Goal: Book appointment/travel/reservation

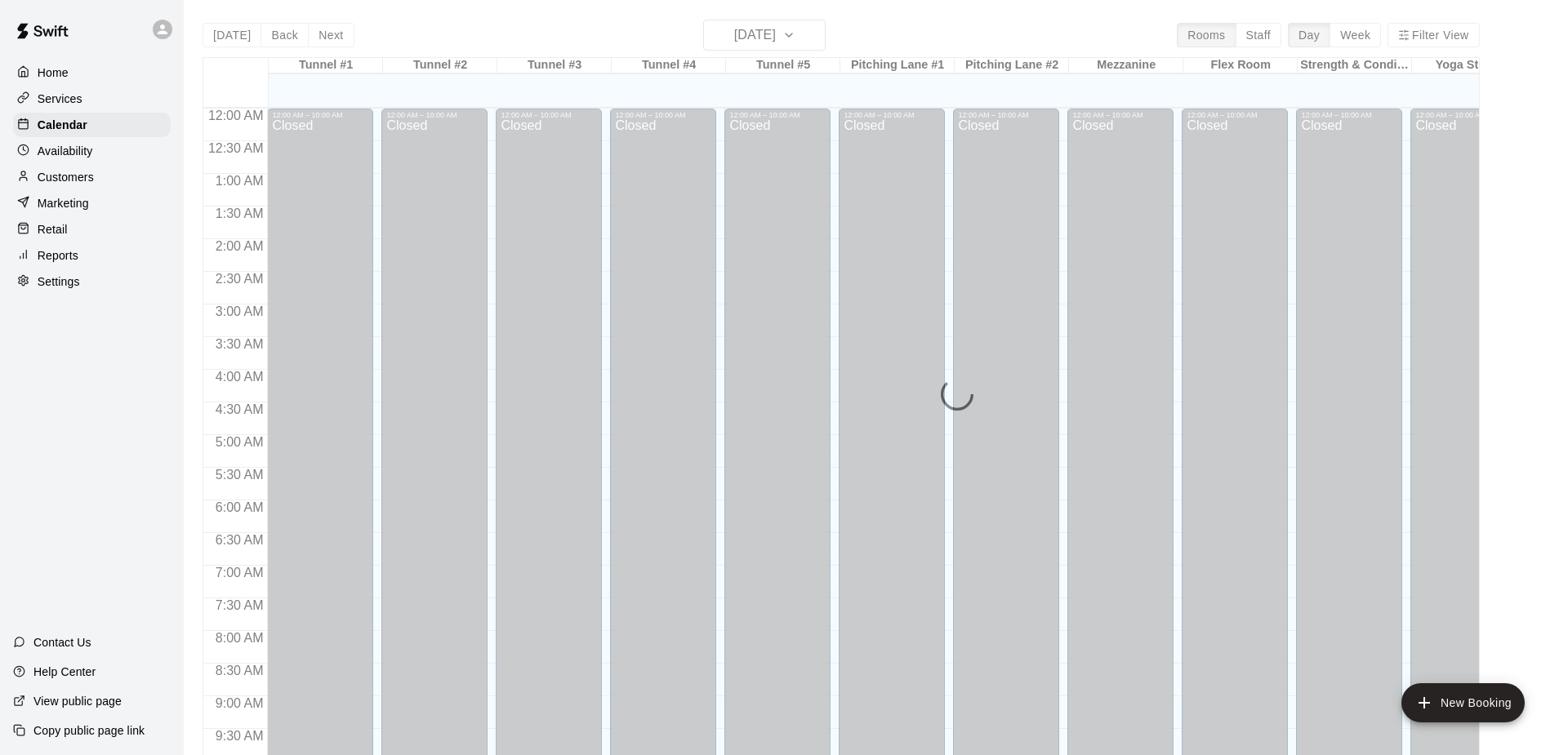
scroll to position [853, 0]
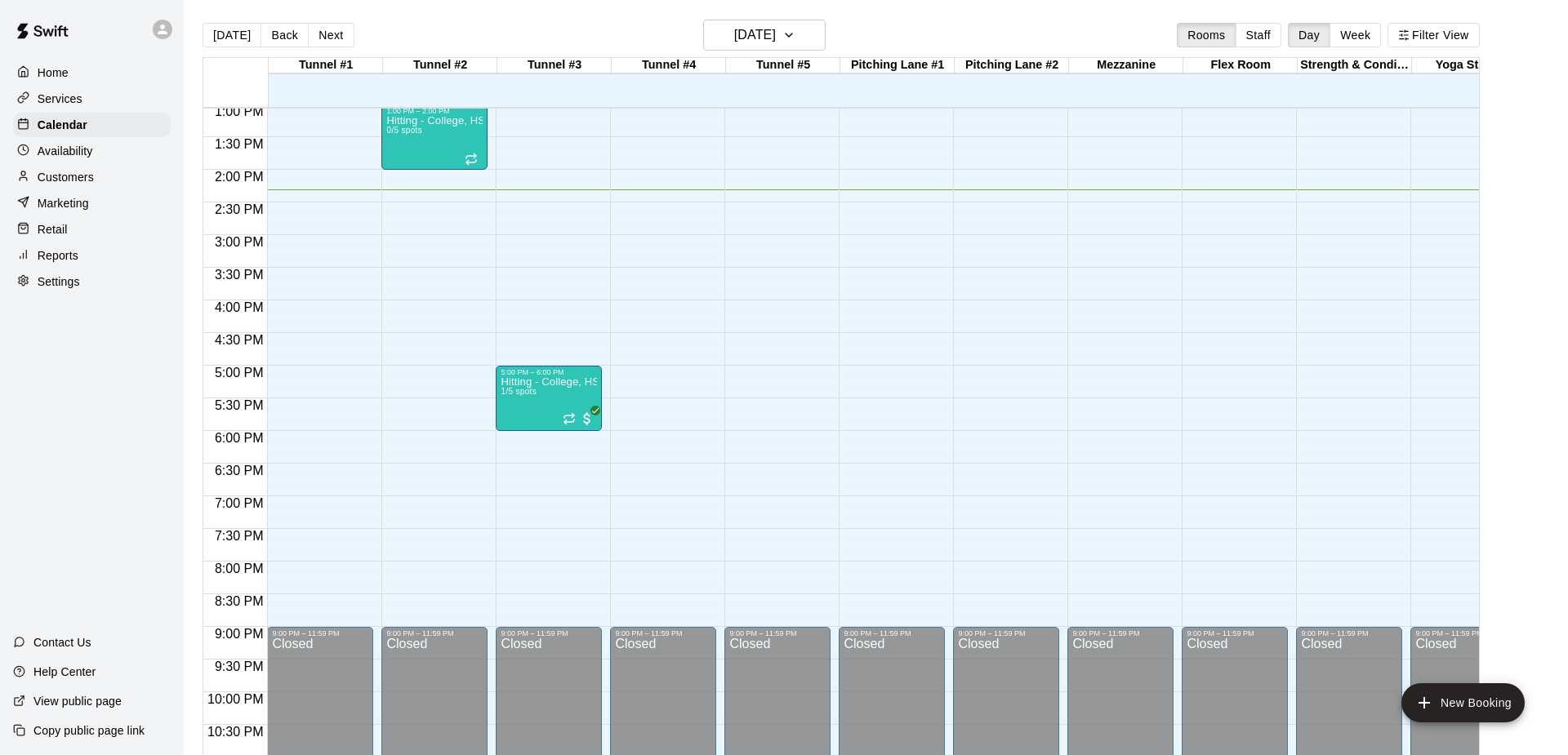
click at [319, 448] on div "12:00 AM – 10:00 AM Closed 9:00 PM – 11:59 PM Closed" at bounding box center [320, 38] width 106 height 1568
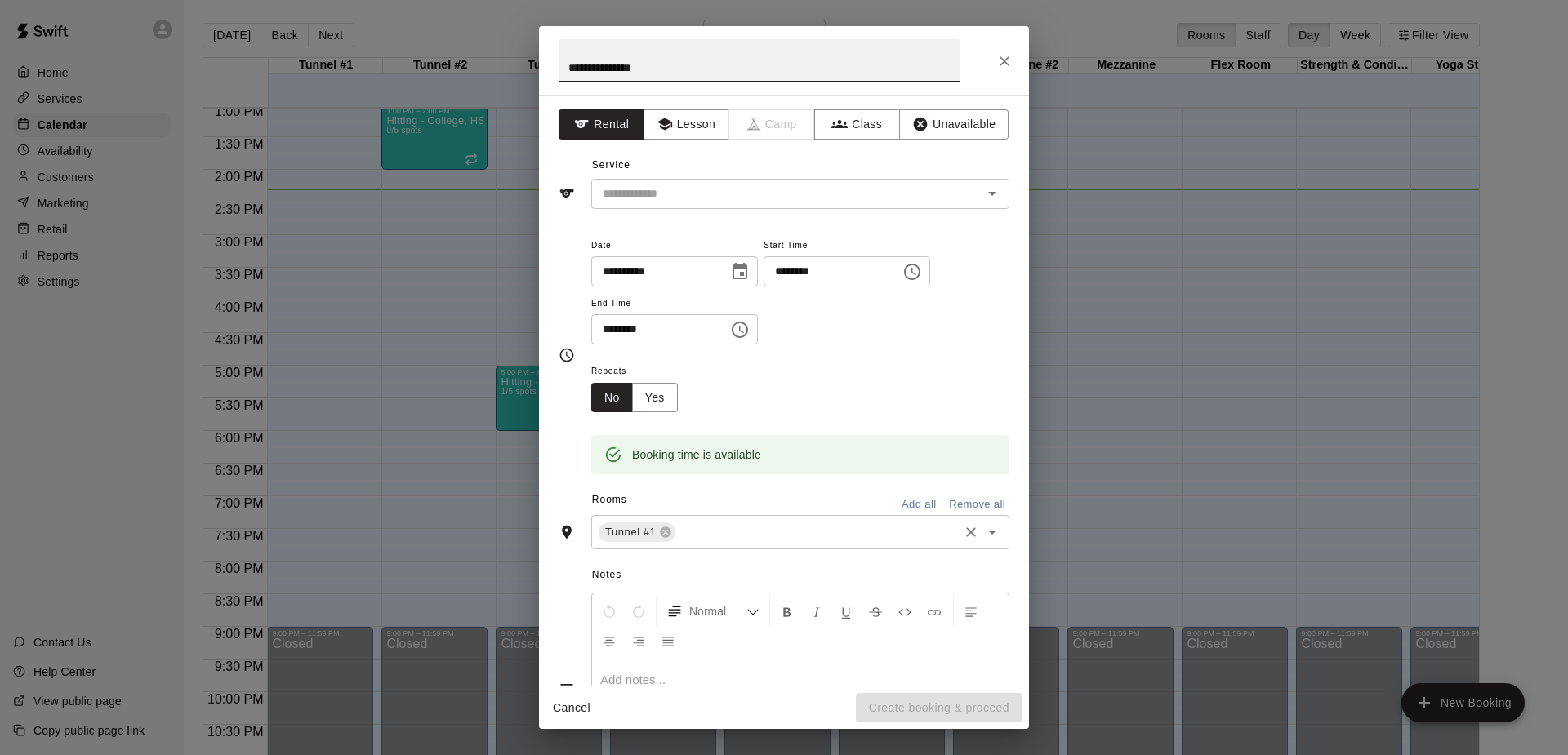
click at [988, 529] on icon "Open" at bounding box center [992, 531] width 19 height 19
type input "**********"
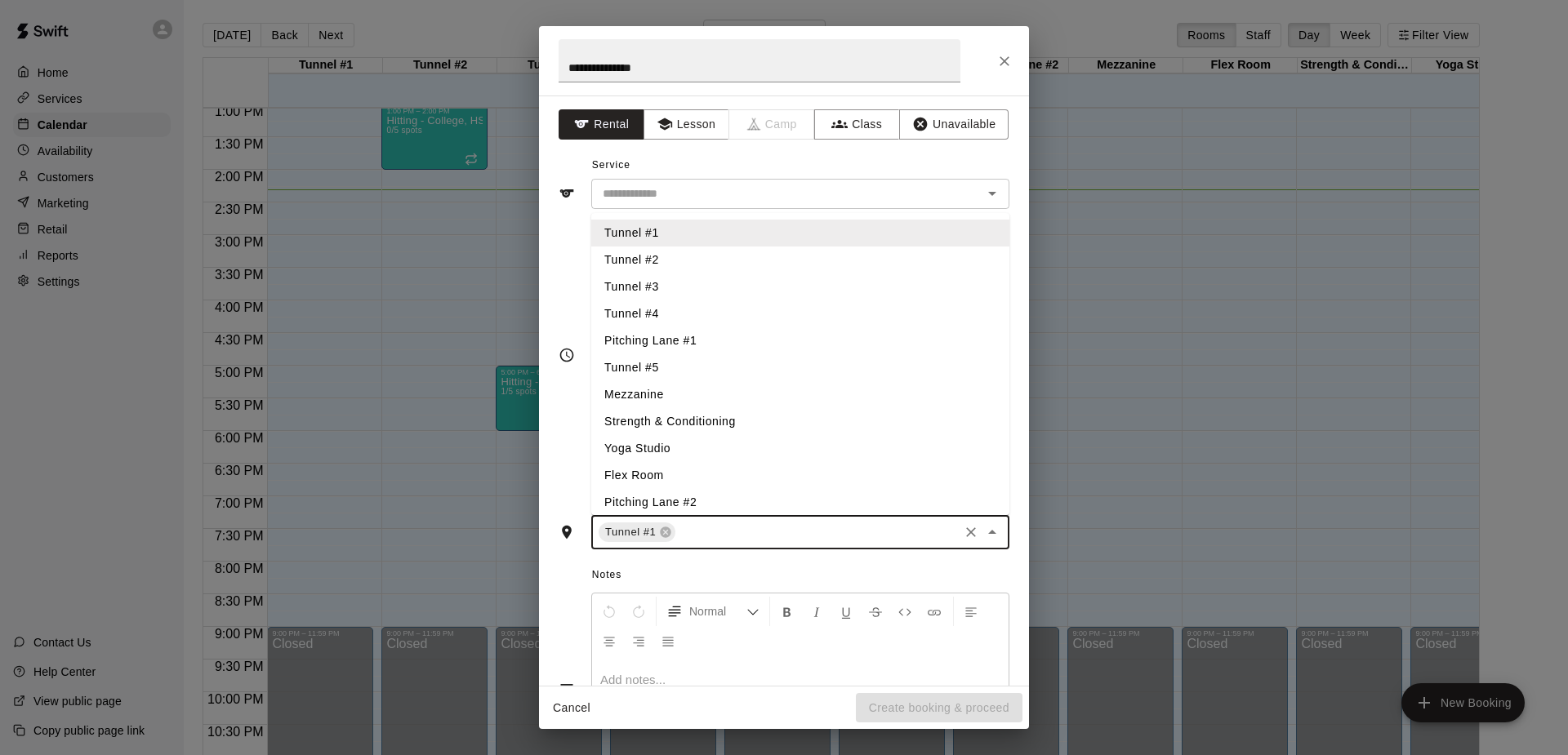
click at [641, 281] on li "Tunnel #3" at bounding box center [800, 287] width 418 height 27
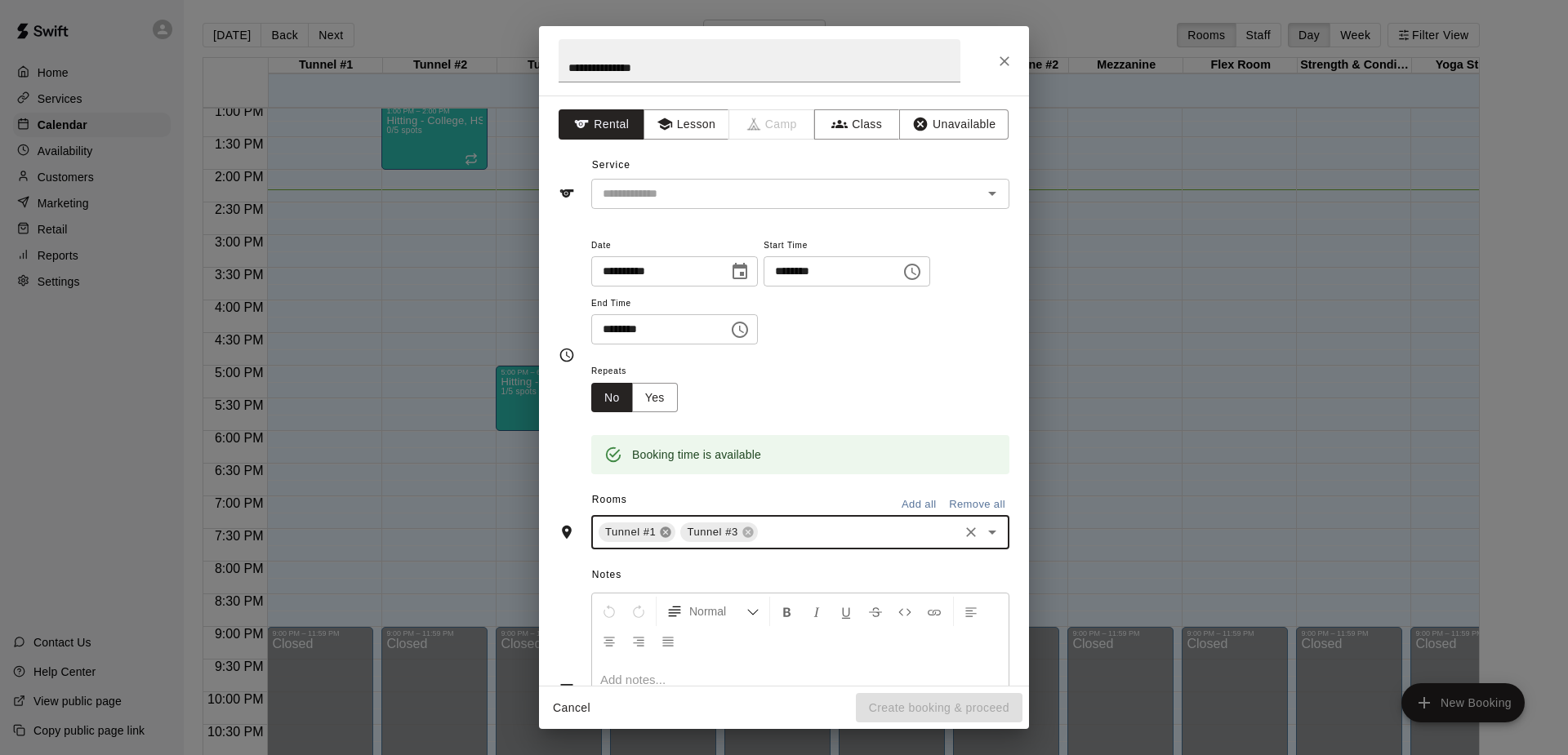
click at [666, 530] on icon at bounding box center [665, 532] width 13 height 13
click at [995, 188] on icon "Open" at bounding box center [992, 193] width 19 height 19
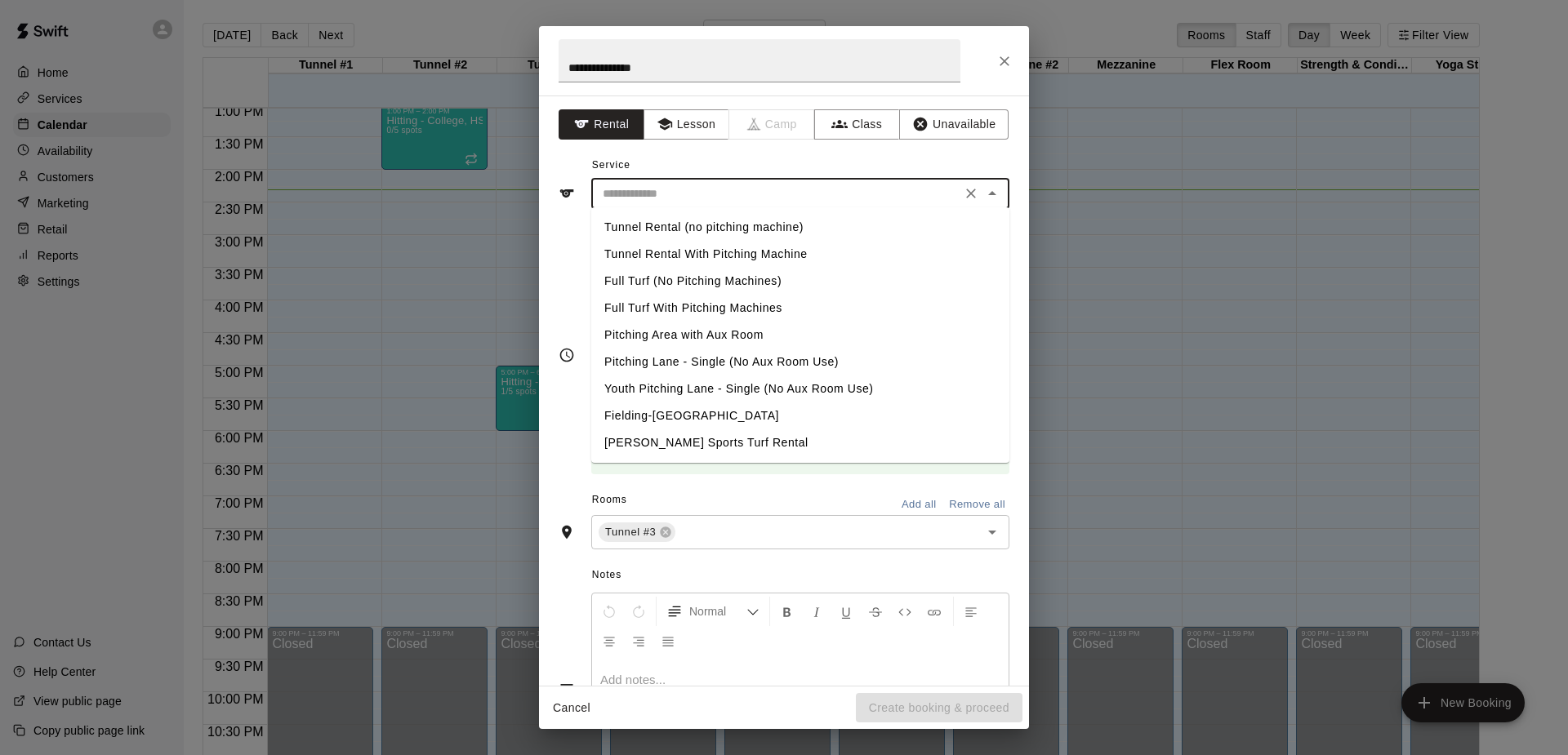
click at [649, 229] on li "Tunnel Rental (no pitching machine)" at bounding box center [800, 226] width 418 height 27
type input "**********"
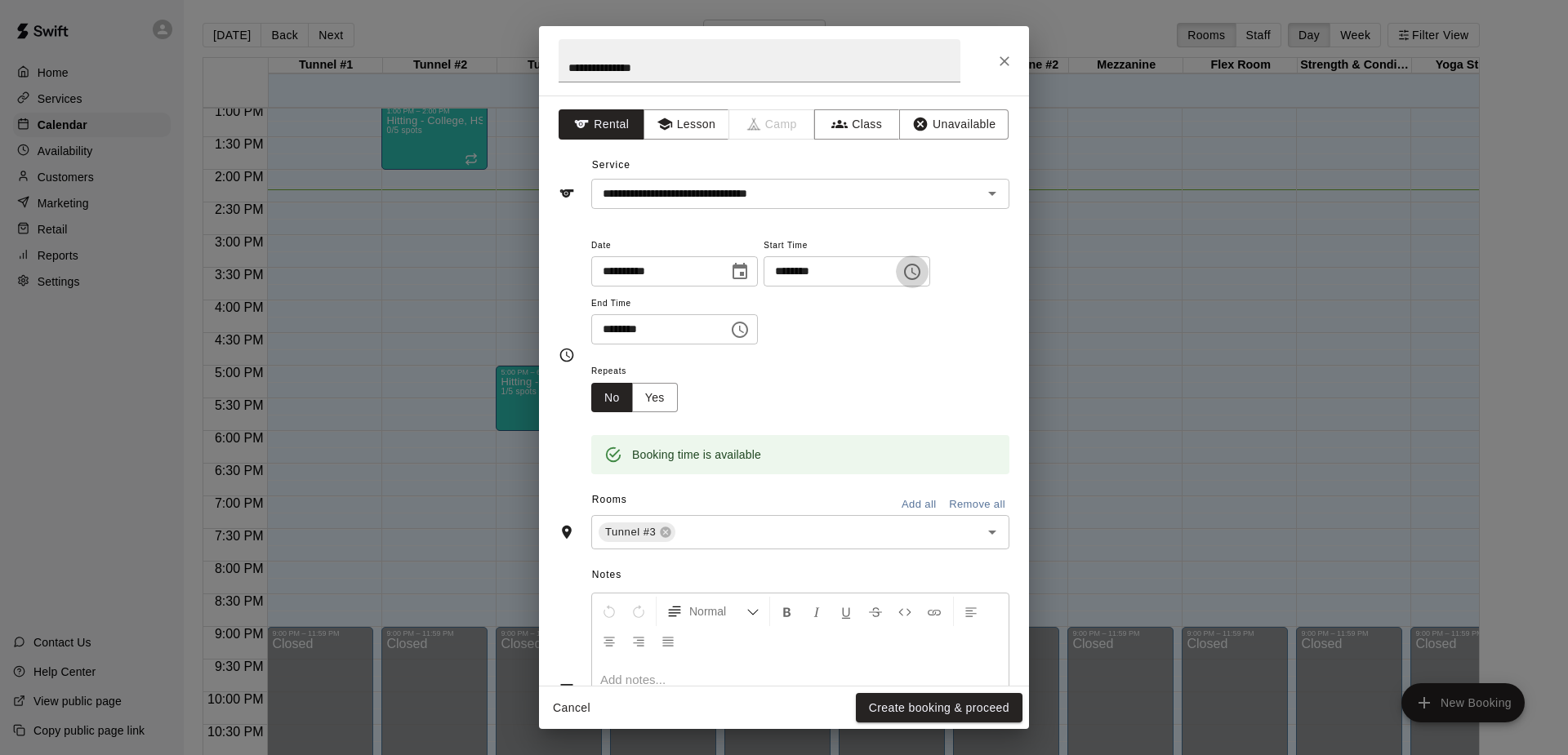
click at [922, 271] on icon "Choose time, selected time is 6:15 PM" at bounding box center [912, 271] width 19 height 19
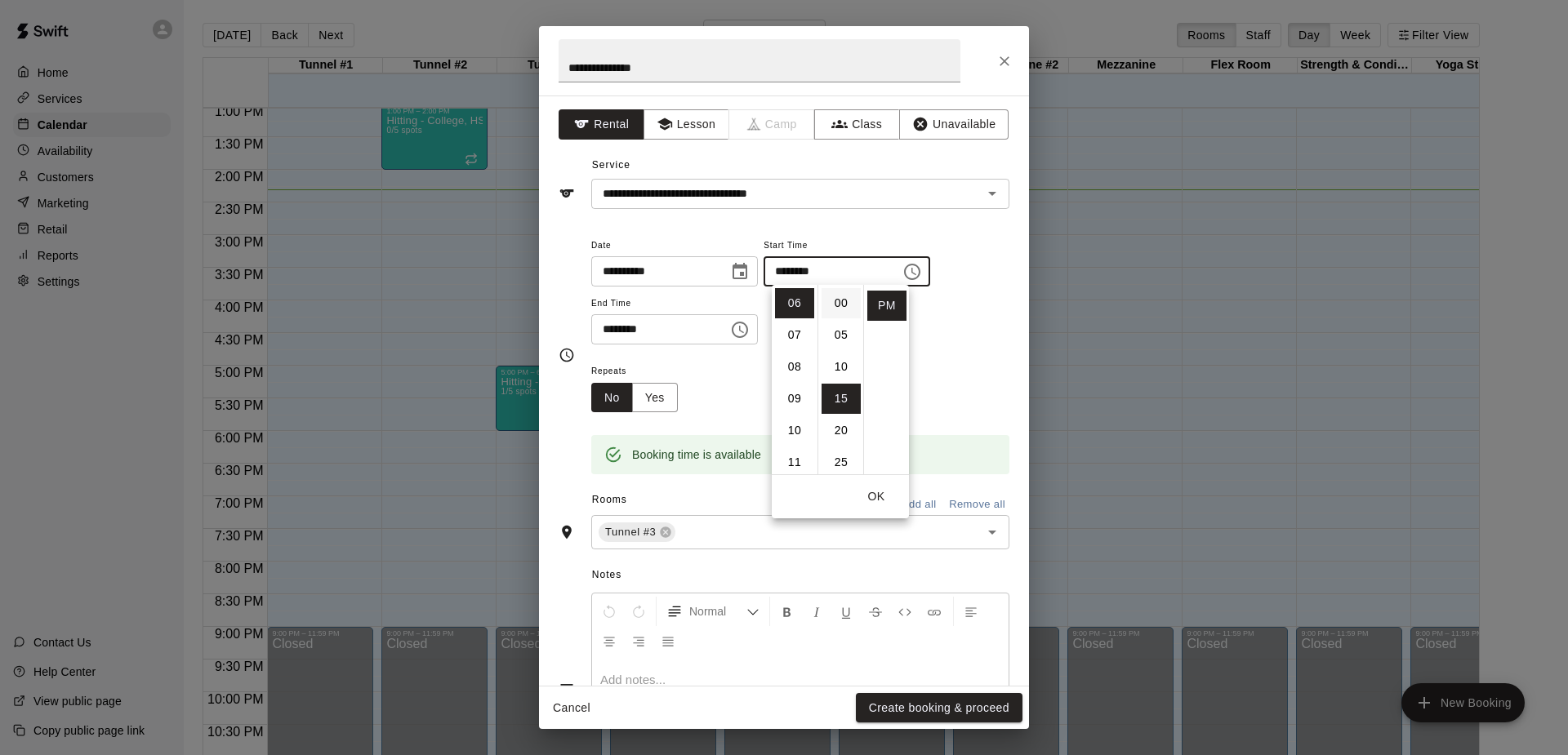
scroll to position [0, 0]
click at [842, 300] on li "00" at bounding box center [841, 303] width 39 height 30
type input "********"
click at [879, 497] on button "OK" at bounding box center [876, 497] width 52 height 30
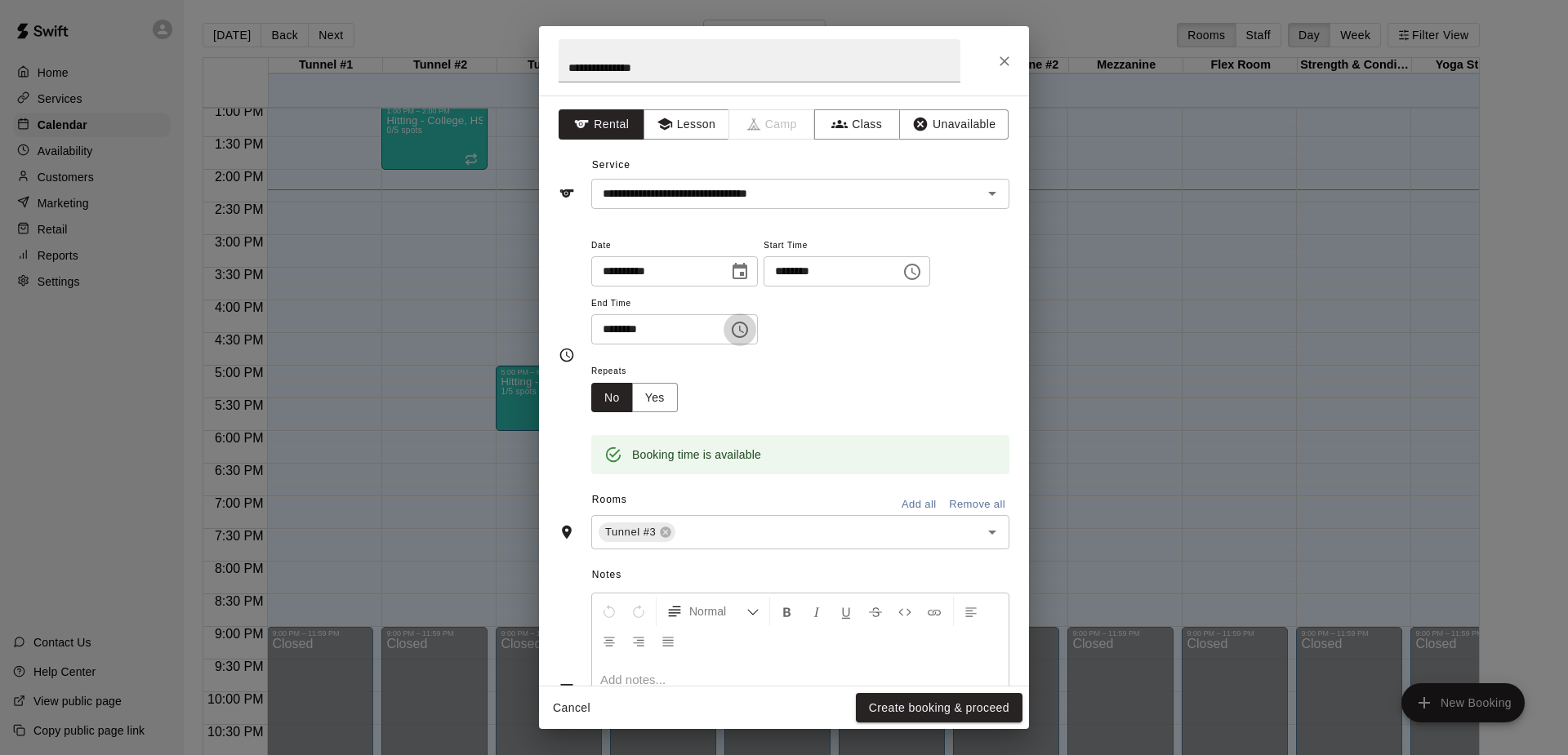
click at [747, 333] on icon "Choose time, selected time is 6:45 PM" at bounding box center [740, 329] width 19 height 19
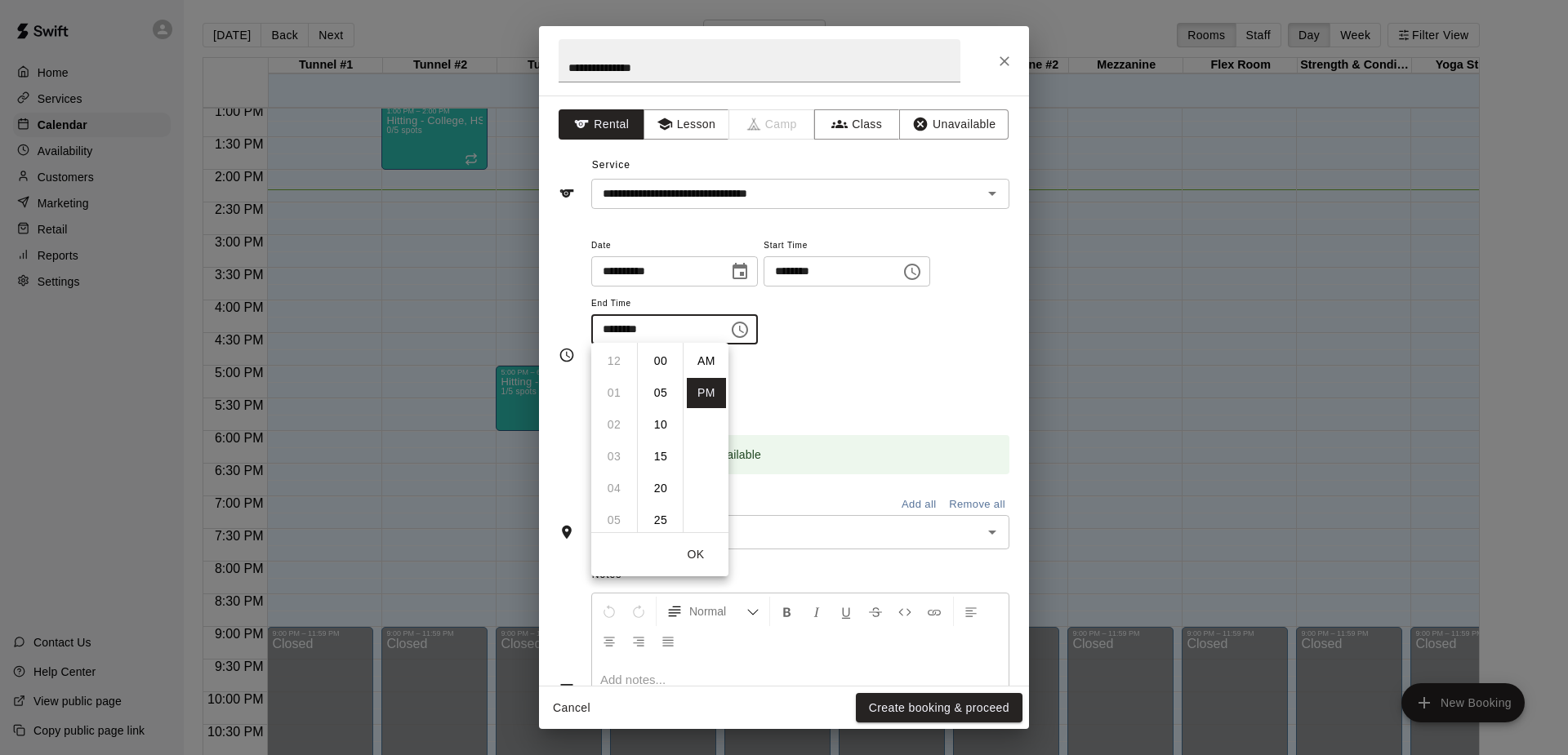
scroll to position [29, 0]
click at [617, 396] on li "07" at bounding box center [614, 393] width 39 height 30
click at [662, 357] on li "00" at bounding box center [661, 357] width 39 height 30
type input "********"
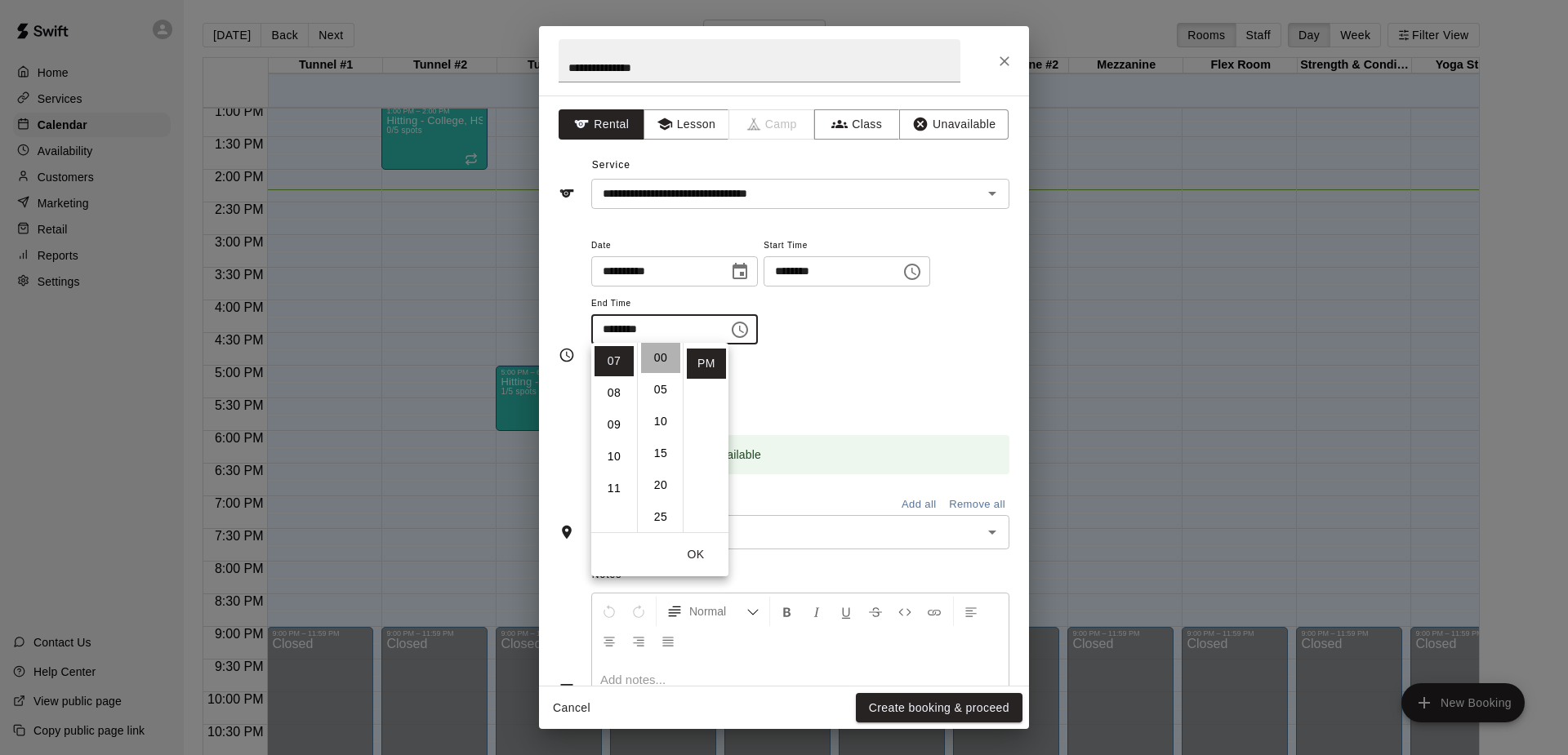
scroll to position [0, 0]
click at [696, 562] on button "OK" at bounding box center [696, 554] width 52 height 30
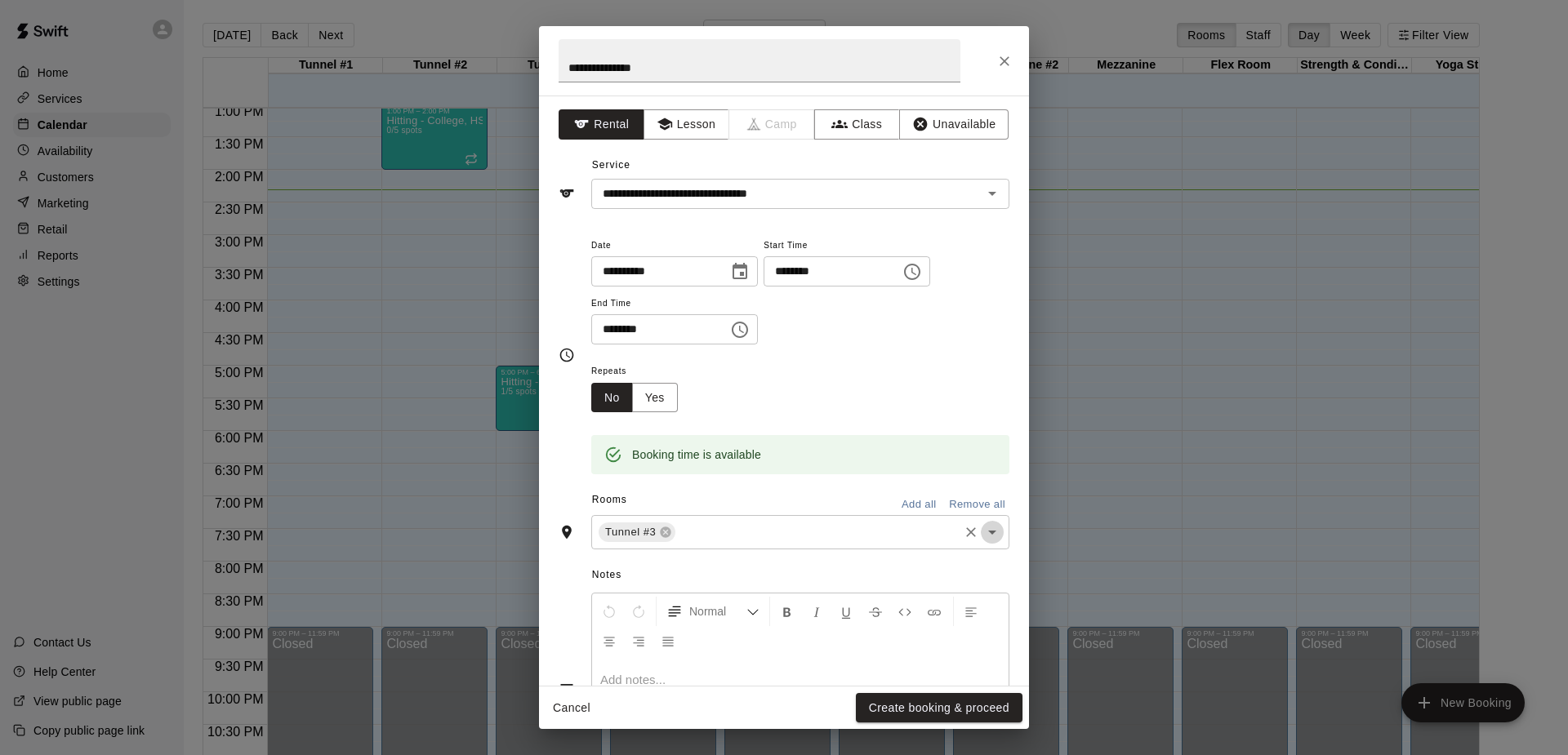
click at [990, 531] on icon "Open" at bounding box center [992, 532] width 8 height 4
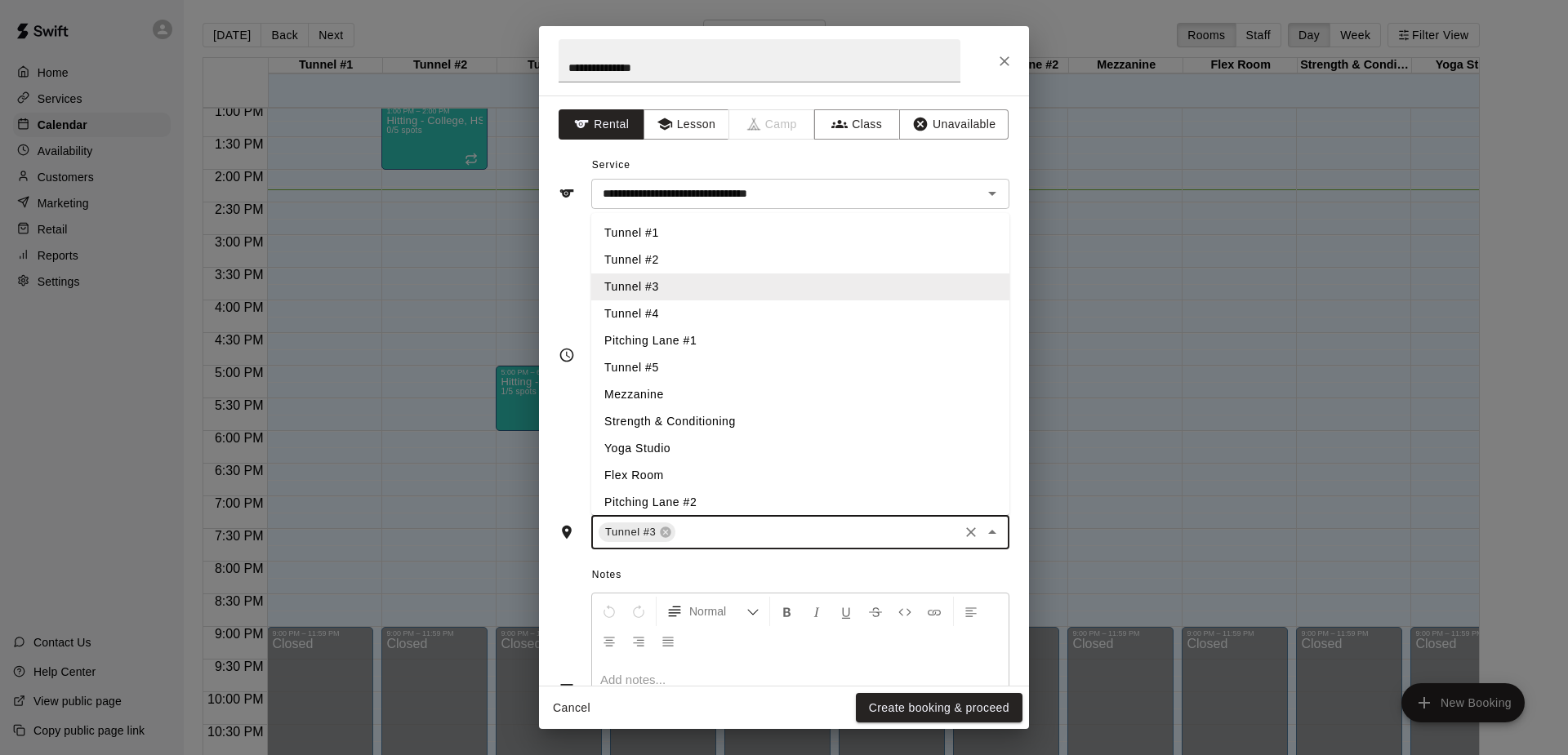
click at [634, 302] on li "Tunnel #4" at bounding box center [800, 313] width 418 height 27
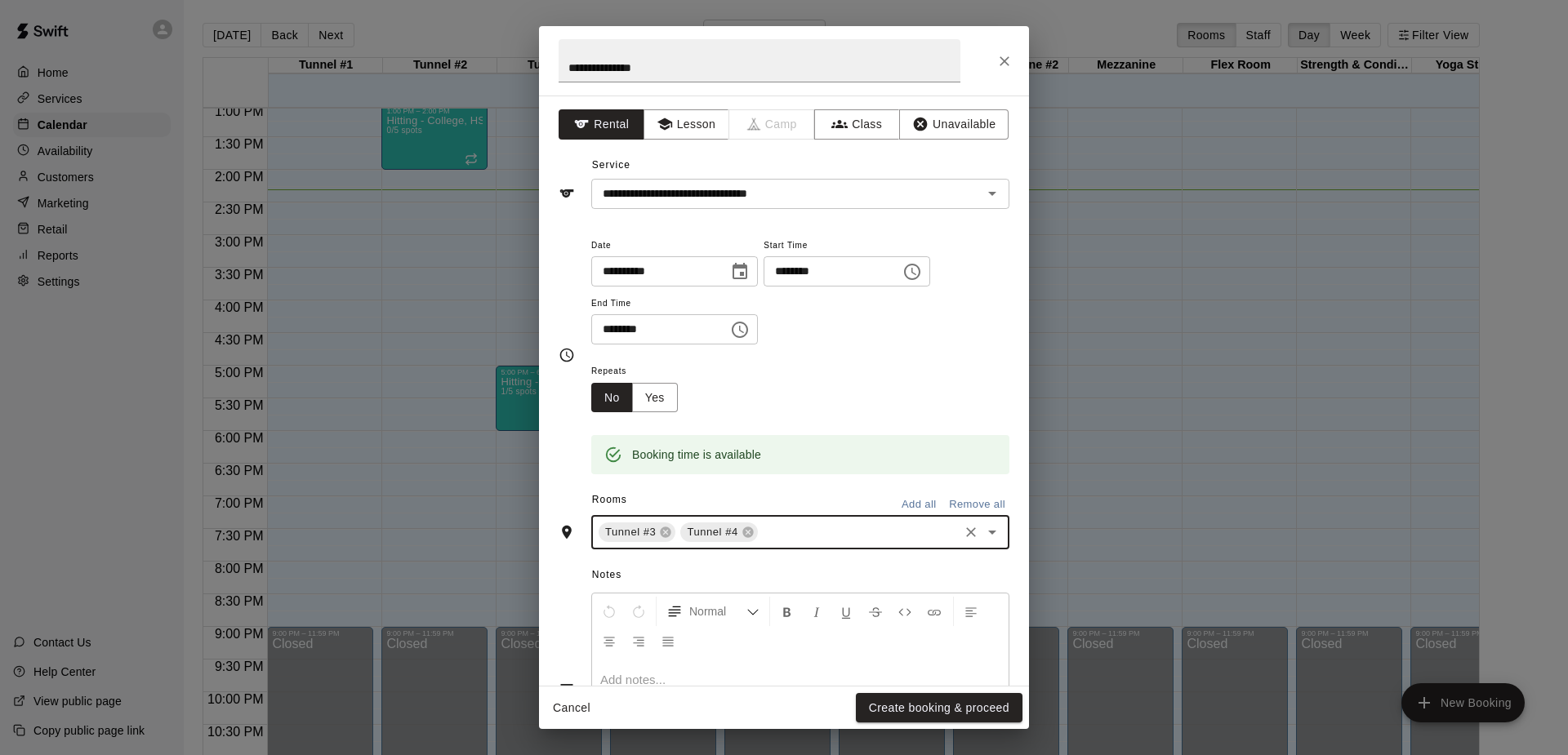
click at [992, 526] on icon "Open" at bounding box center [992, 531] width 19 height 19
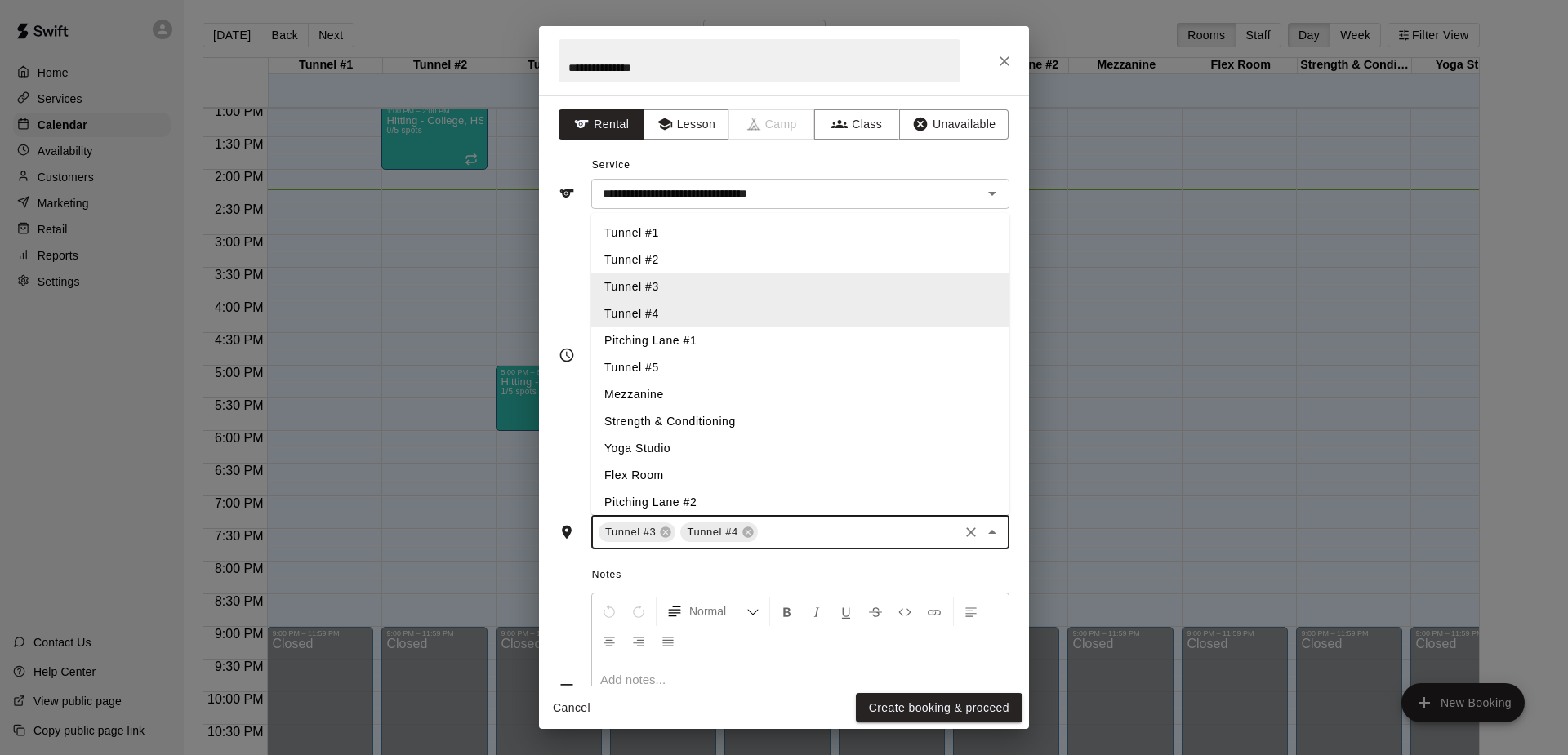
click at [668, 340] on li "Pitching Lane #1" at bounding box center [800, 340] width 418 height 27
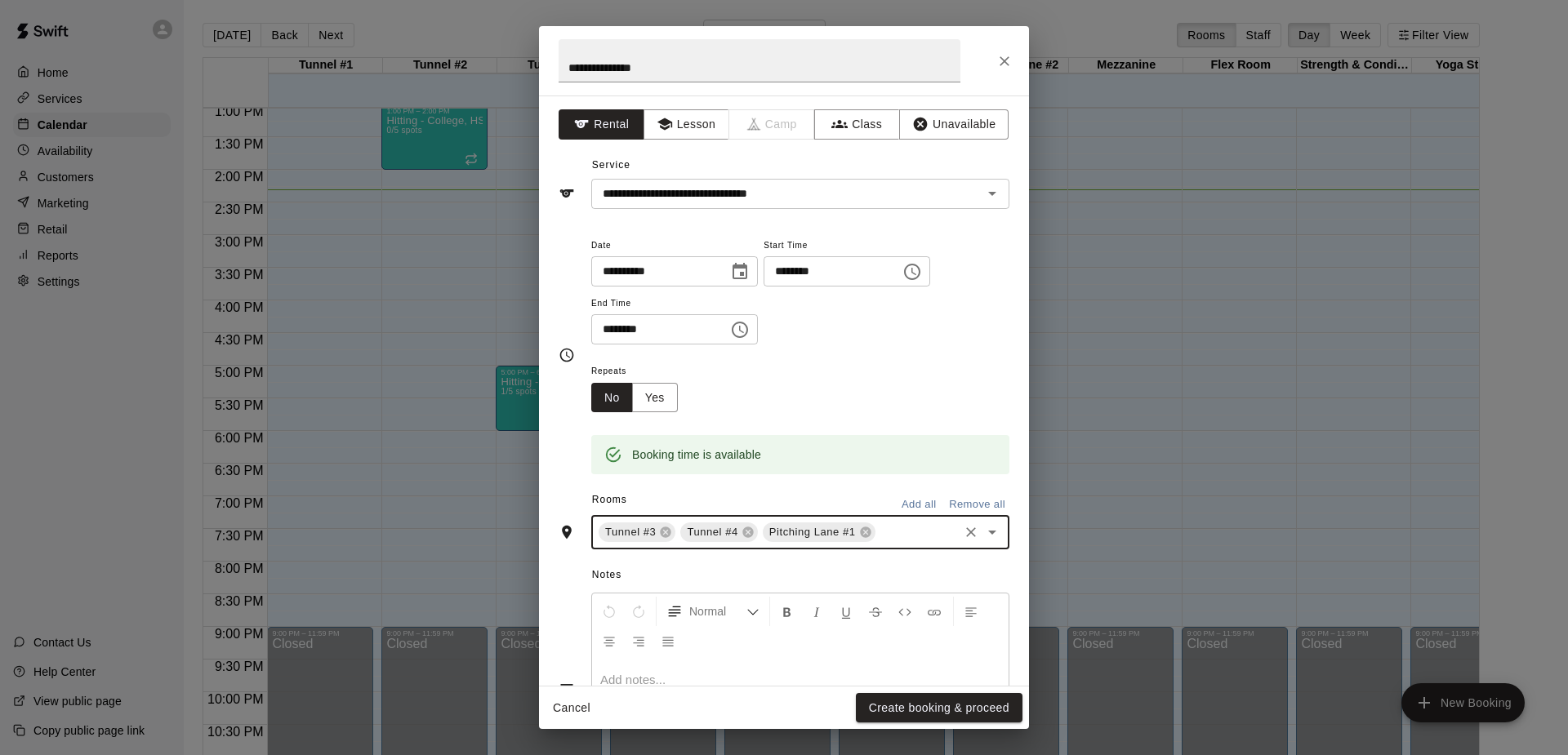
click at [994, 531] on icon "Open" at bounding box center [992, 532] width 8 height 4
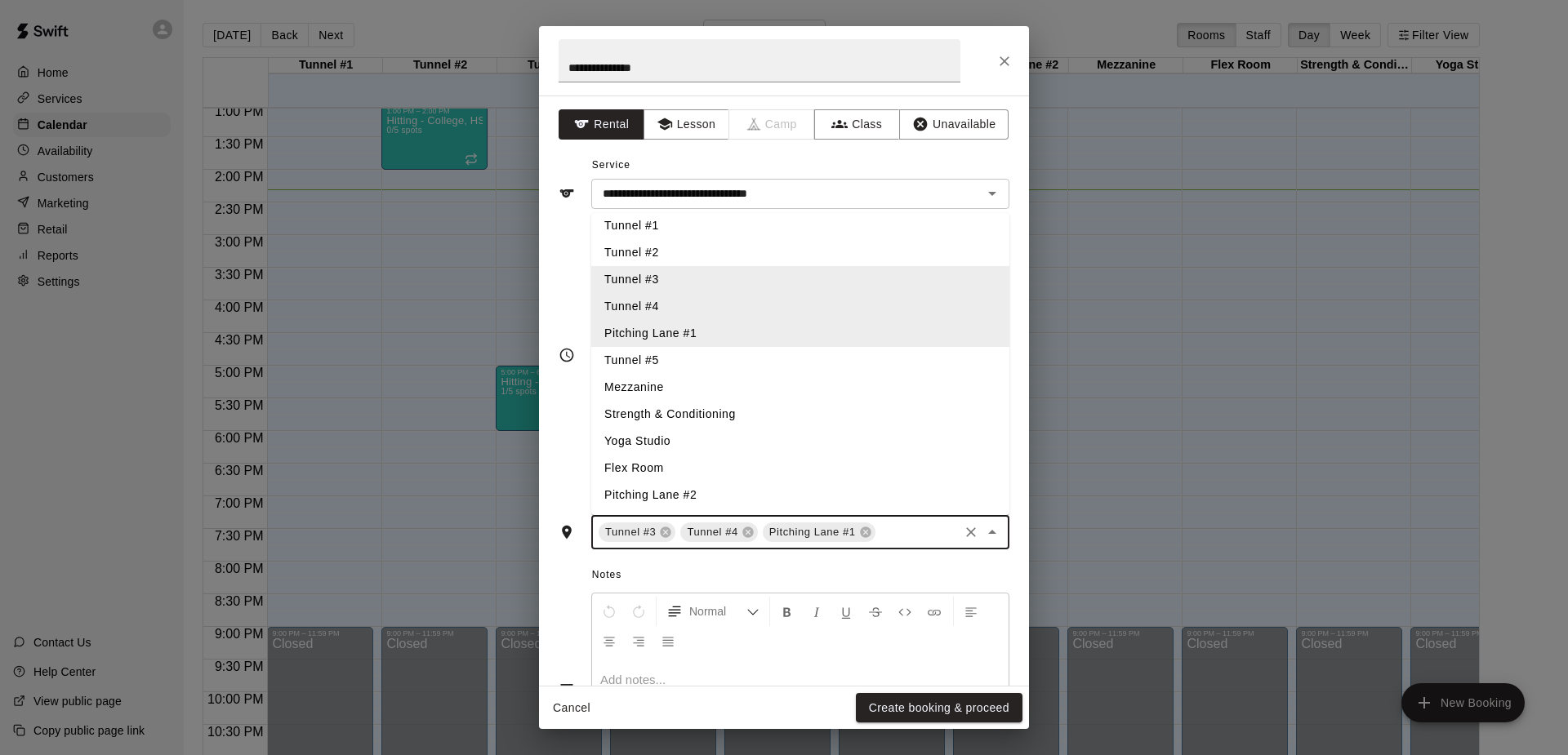
scroll to position [7, 0]
click at [687, 491] on li "Pitching Lane #2" at bounding box center [800, 495] width 418 height 27
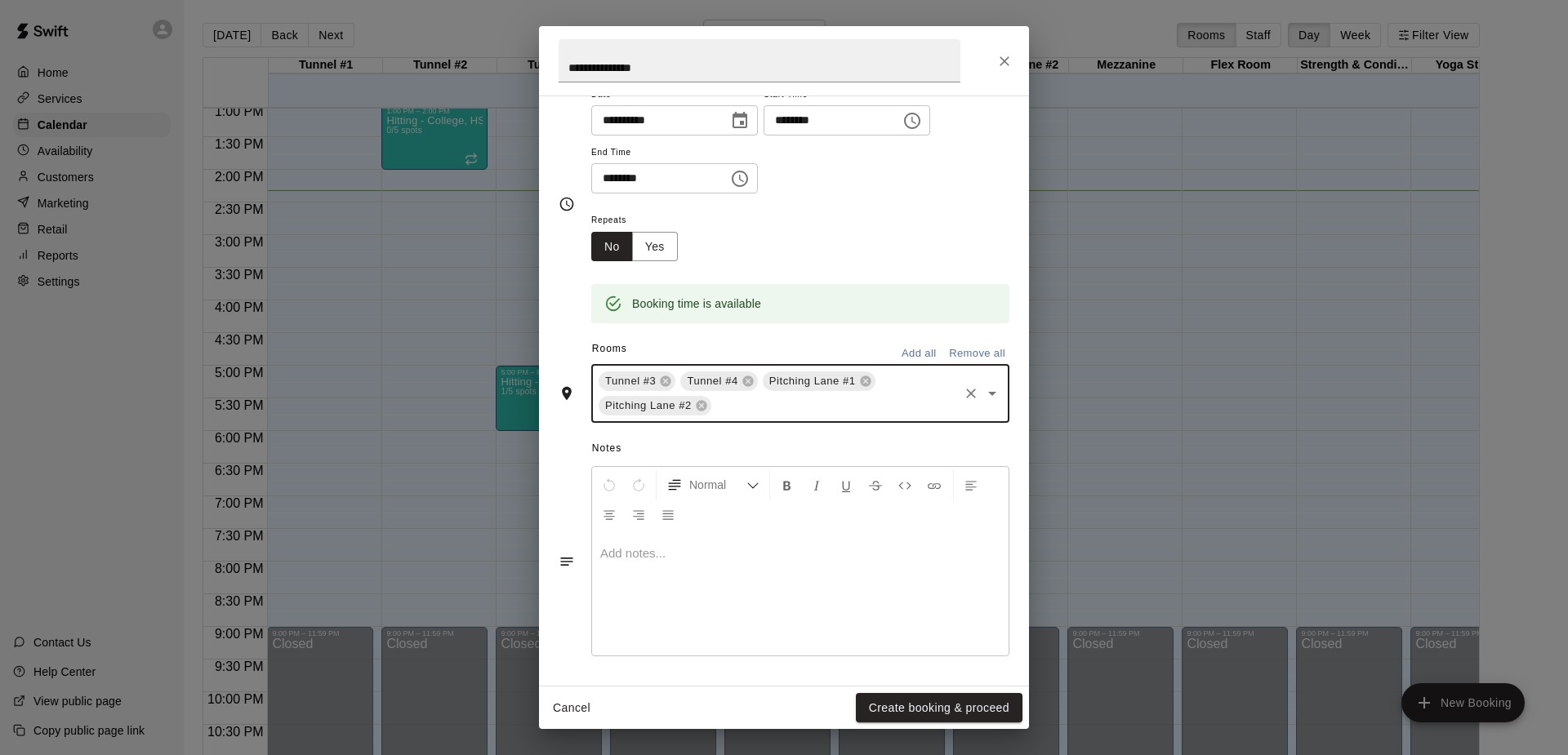
scroll to position [148, 0]
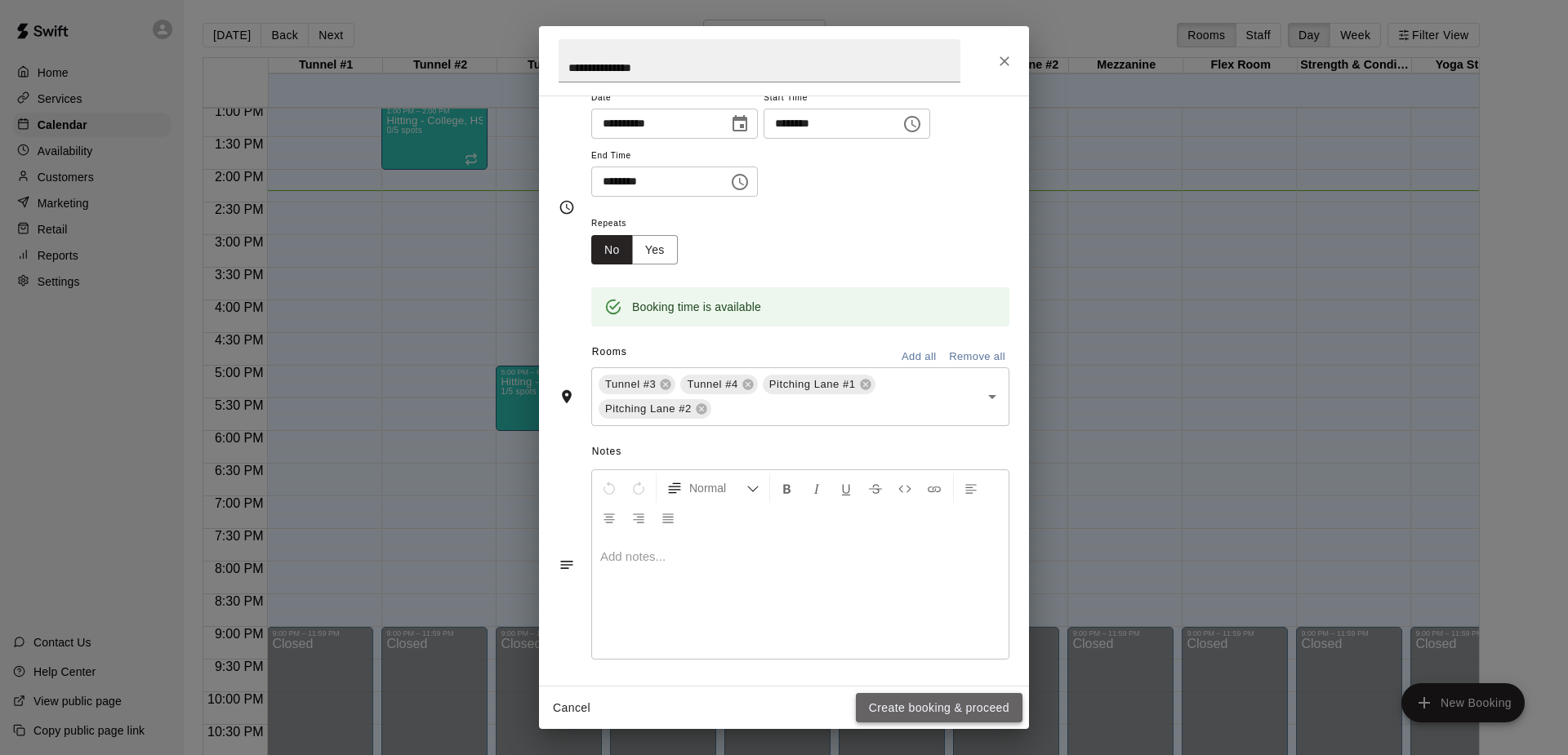
click at [951, 707] on button "Create booking & proceed" at bounding box center [939, 708] width 167 height 30
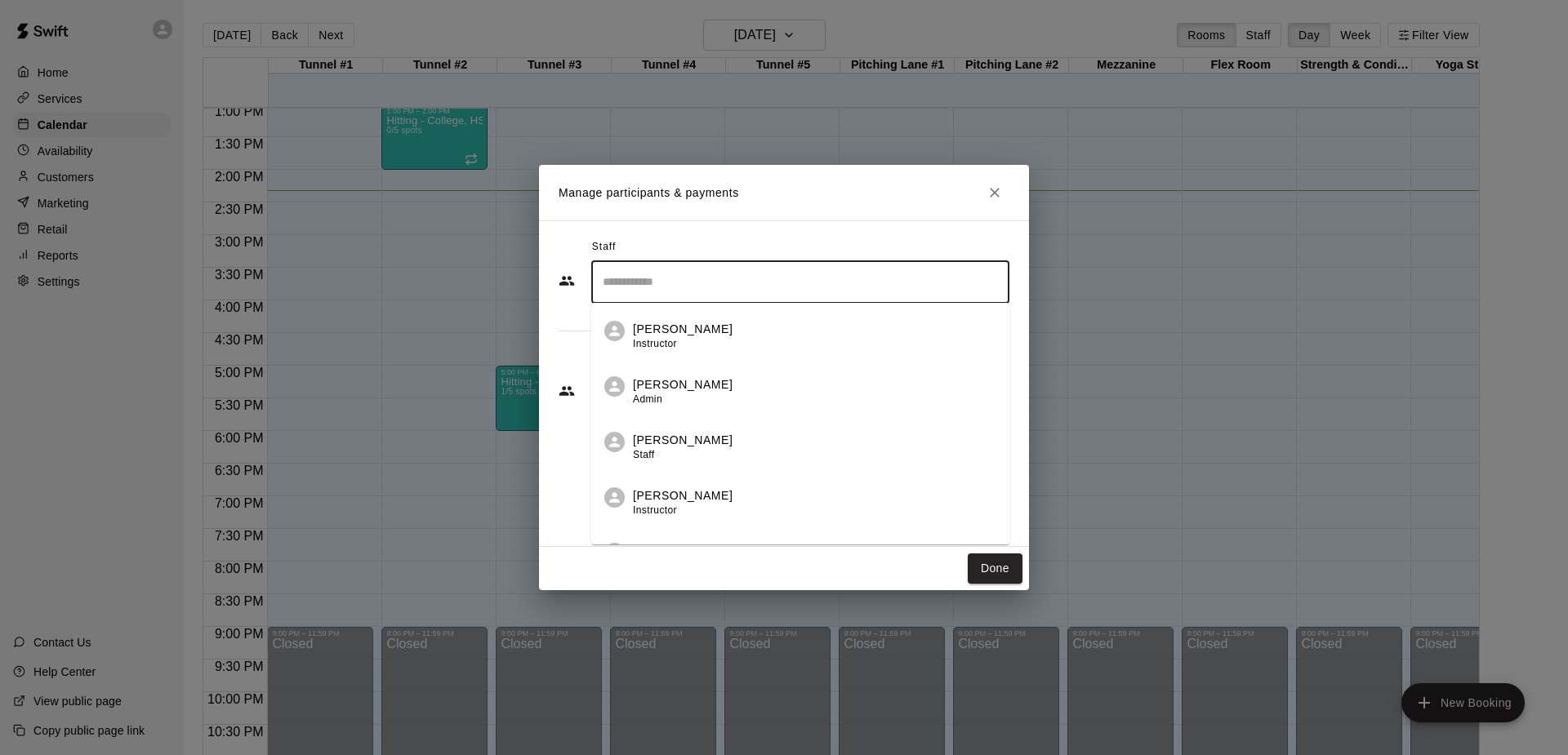
click at [663, 280] on input "Search staff" at bounding box center [800, 281] width 403 height 28
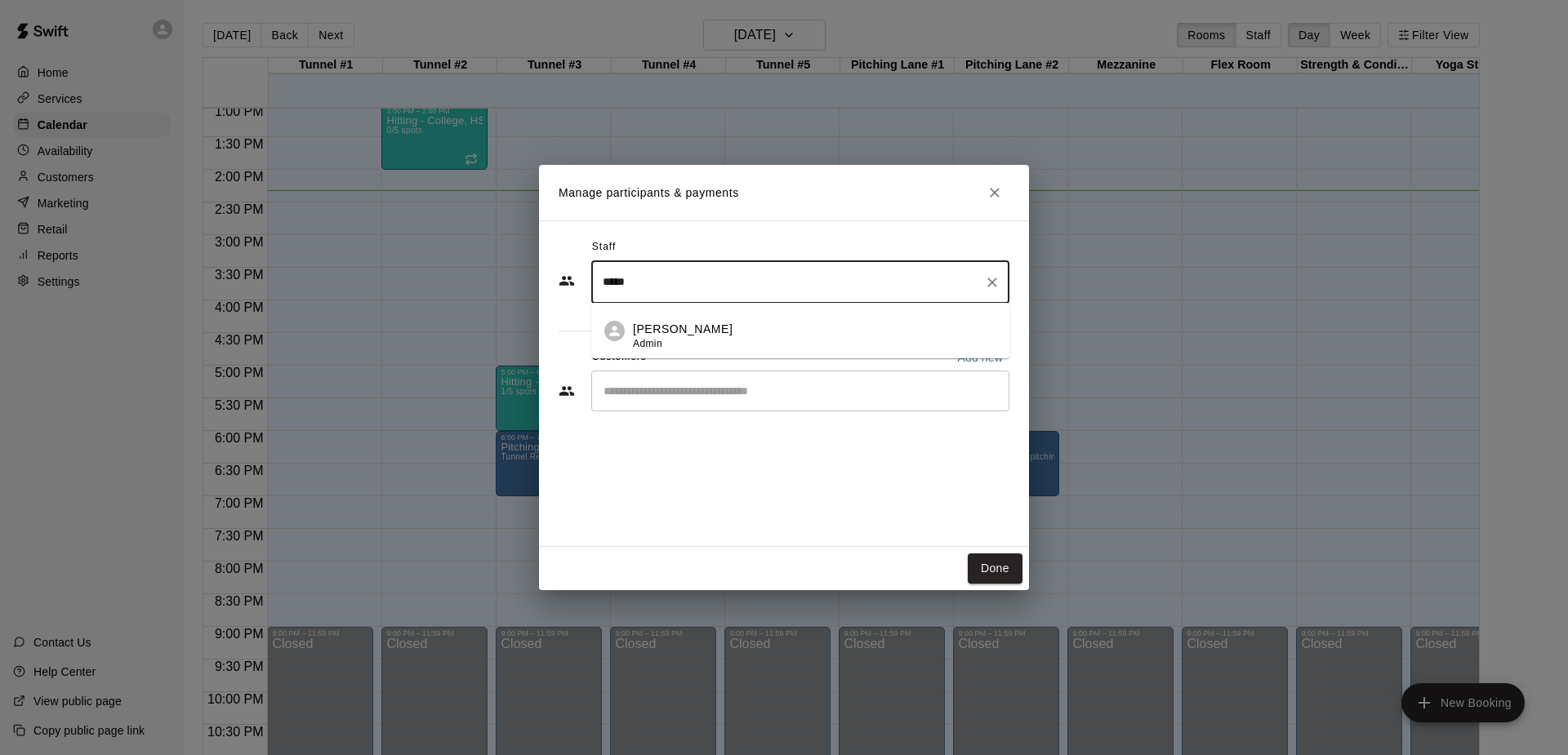
click at [697, 331] on p "[PERSON_NAME]" at bounding box center [683, 329] width 100 height 17
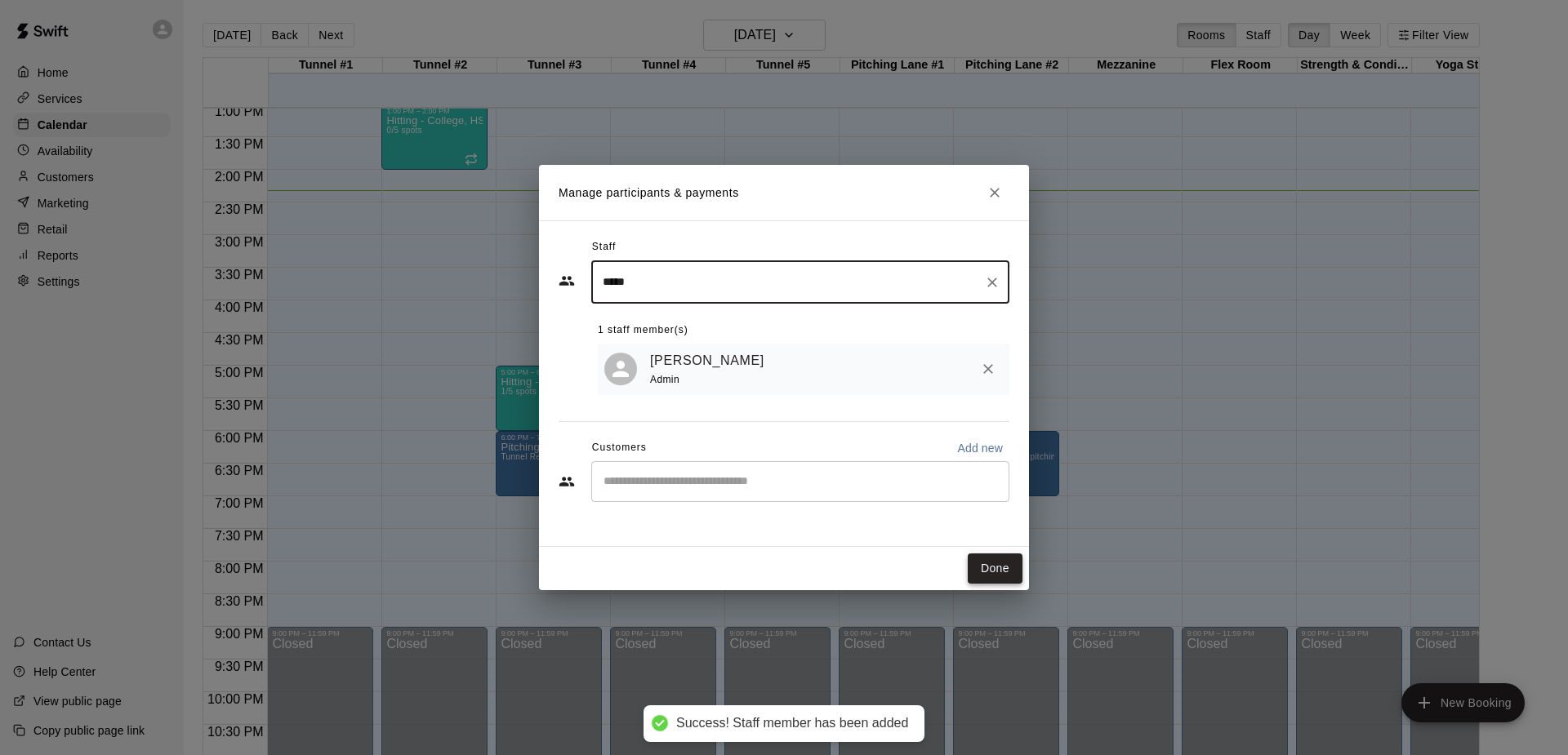
type input "*****"
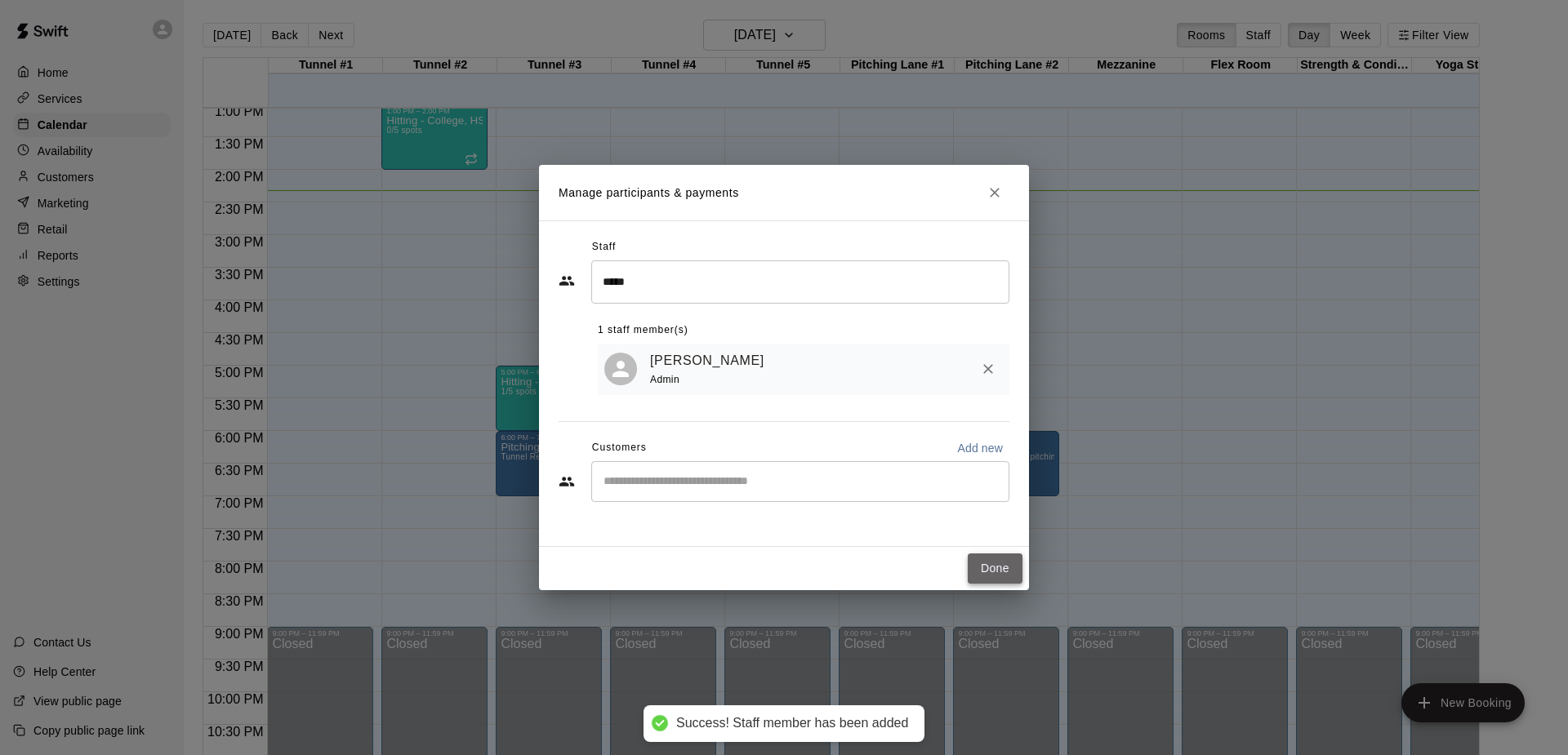
click at [999, 566] on button "Done" at bounding box center [995, 568] width 55 height 30
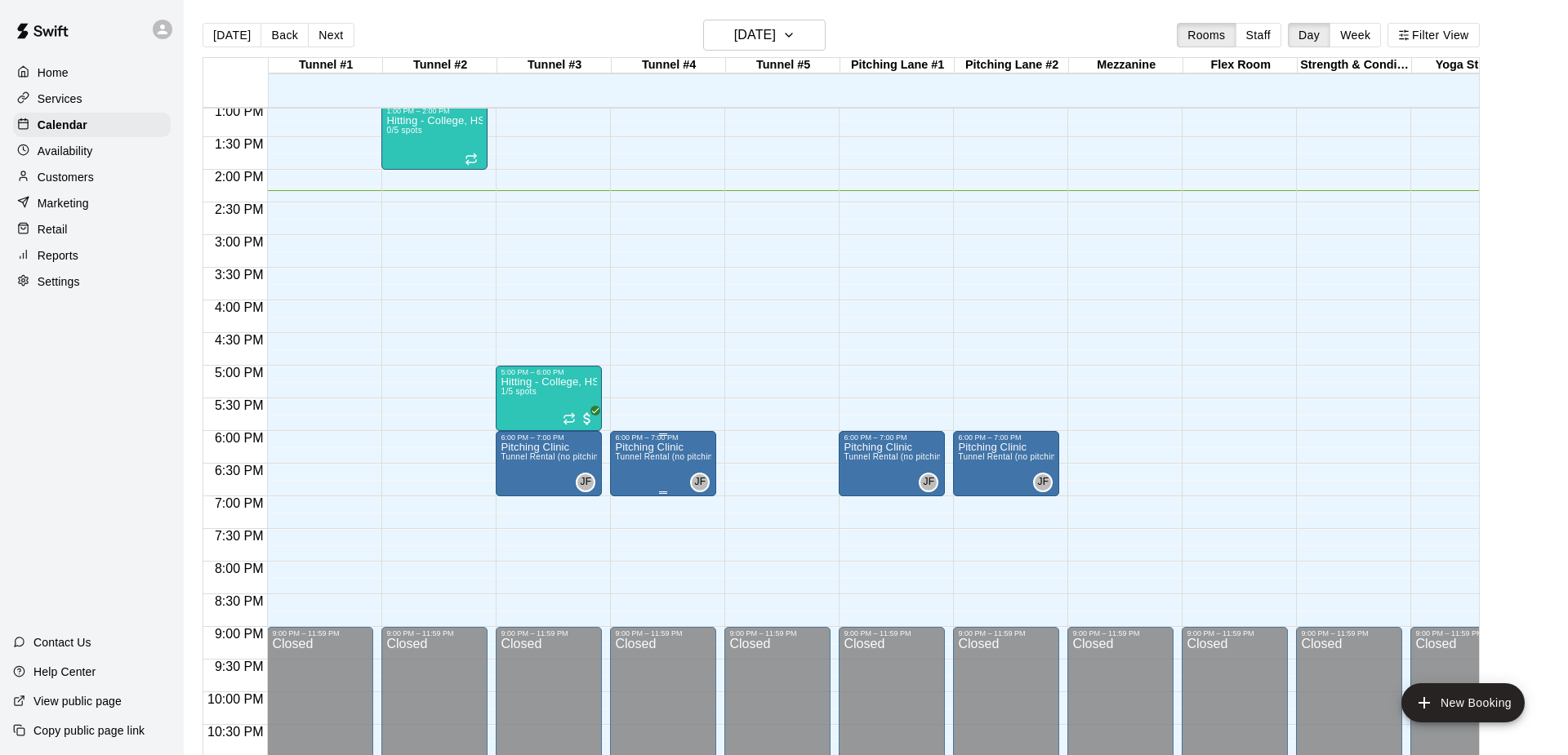
click at [684, 447] on p "Pitching Clinic" at bounding box center [663, 447] width 96 height 0
click at [634, 465] on icon "edit" at bounding box center [632, 465] width 15 height 15
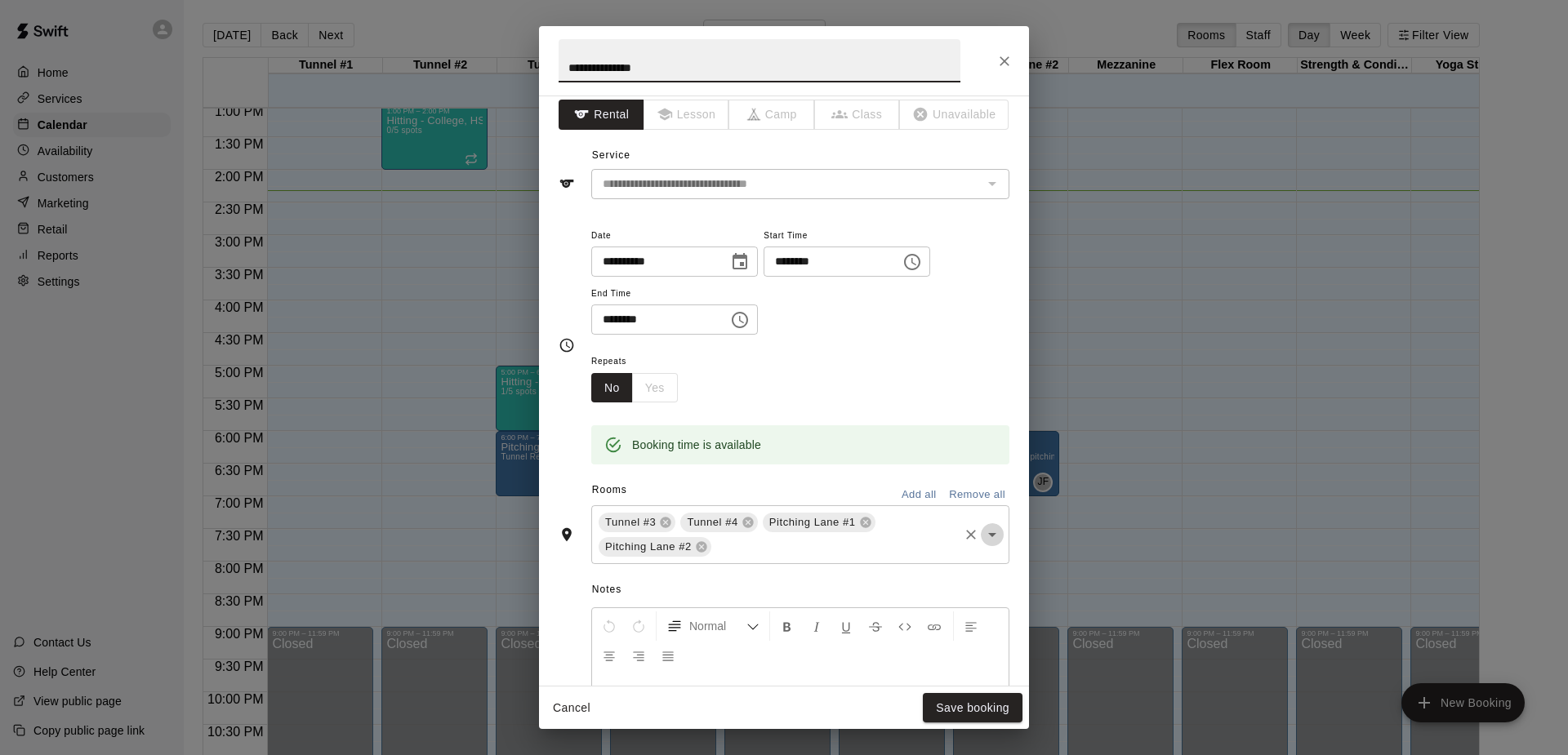
click at [993, 537] on icon "Open" at bounding box center [992, 534] width 19 height 19
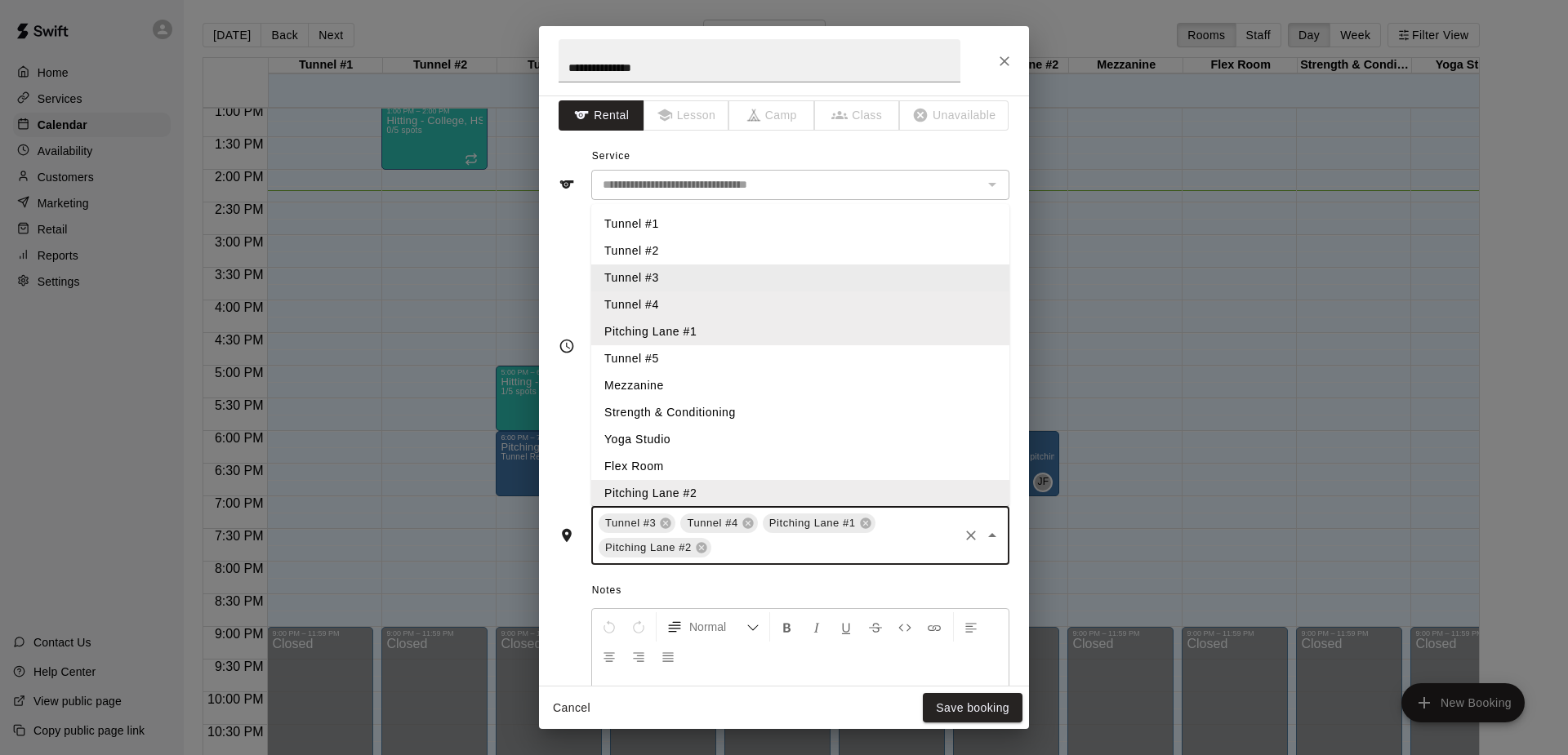
scroll to position [7, 0]
click at [649, 359] on li "Tunnel #5" at bounding box center [800, 360] width 418 height 27
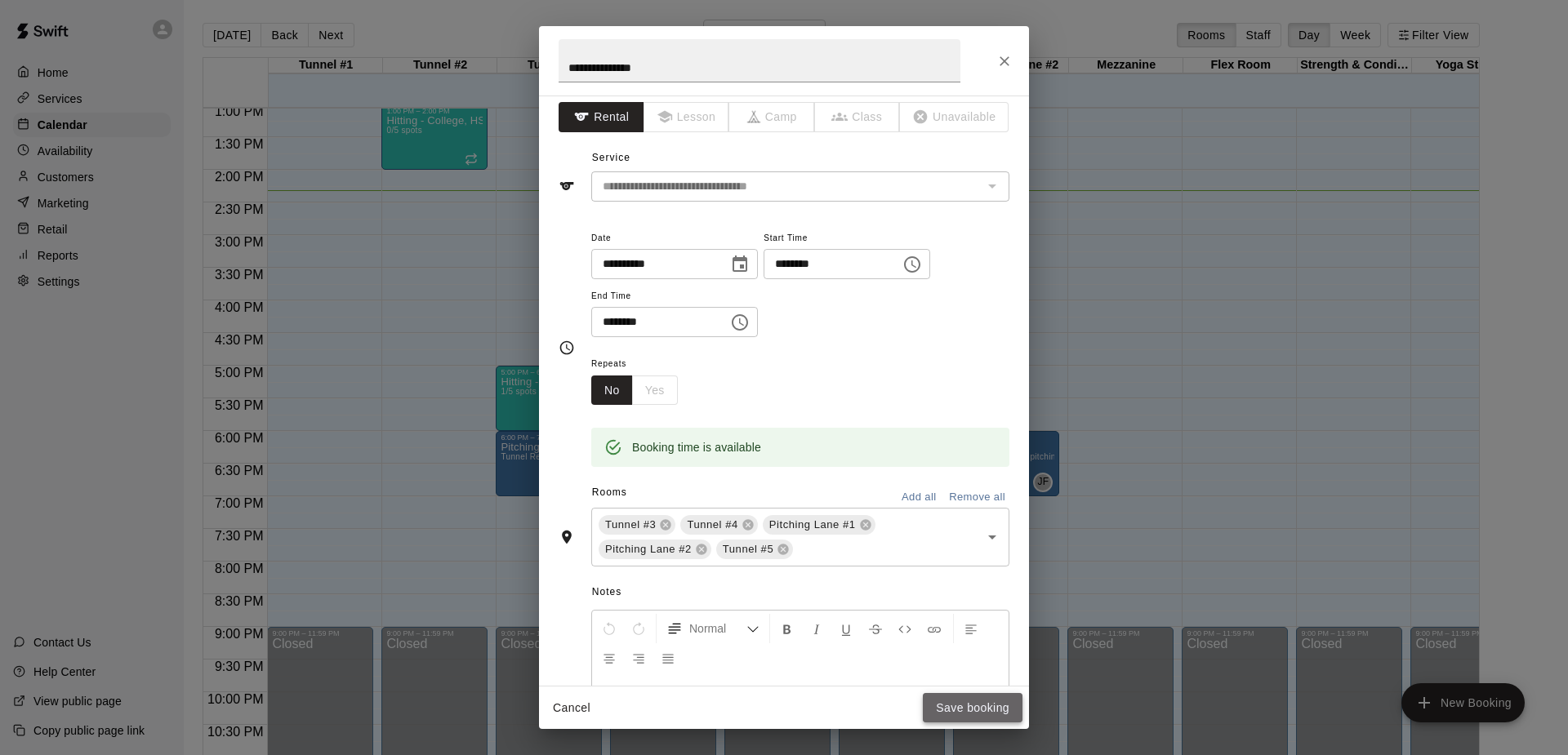
click at [967, 708] on button "Save booking" at bounding box center [972, 708] width 100 height 30
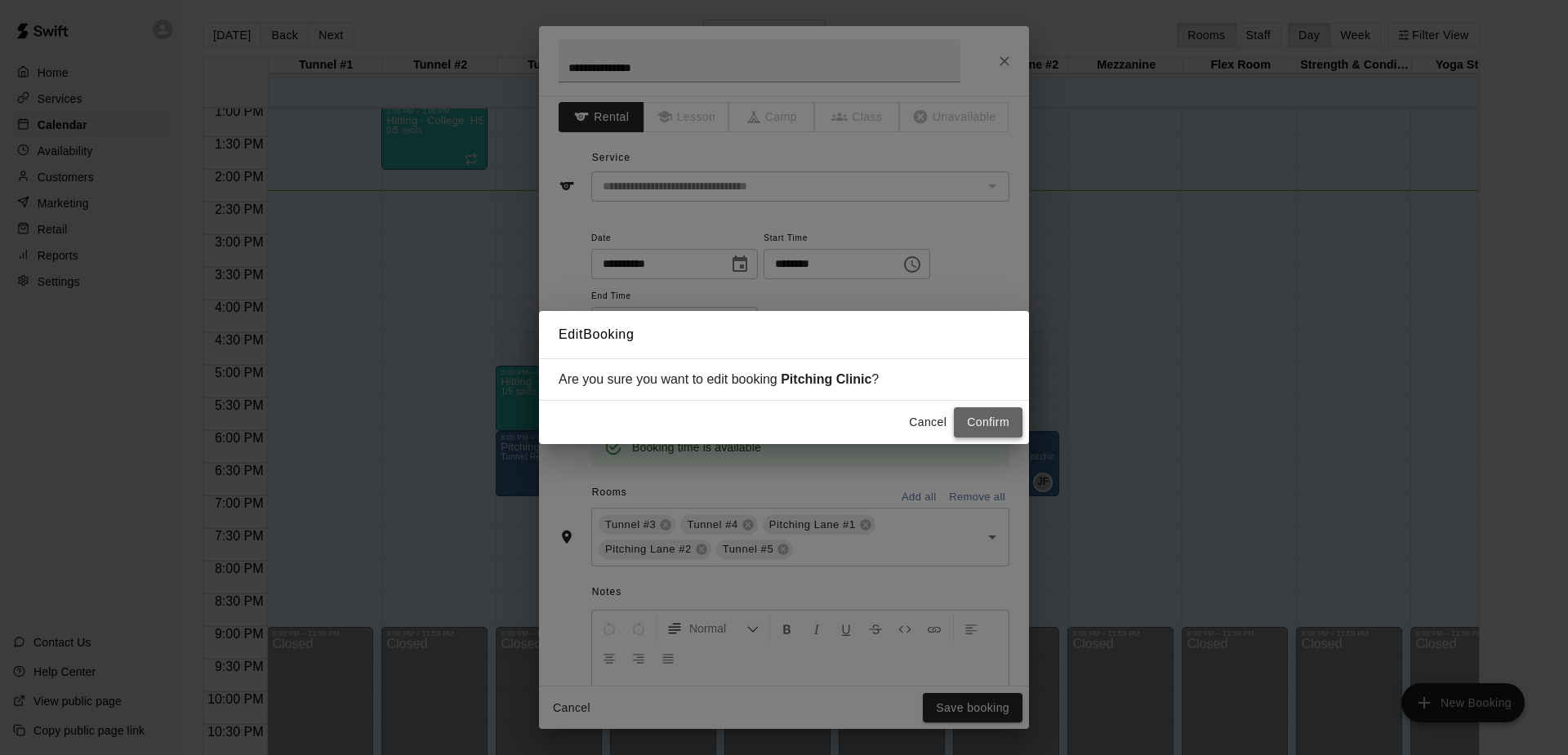
click at [982, 424] on button "Confirm" at bounding box center [988, 422] width 69 height 30
